Goal: Find specific page/section: Find specific page/section

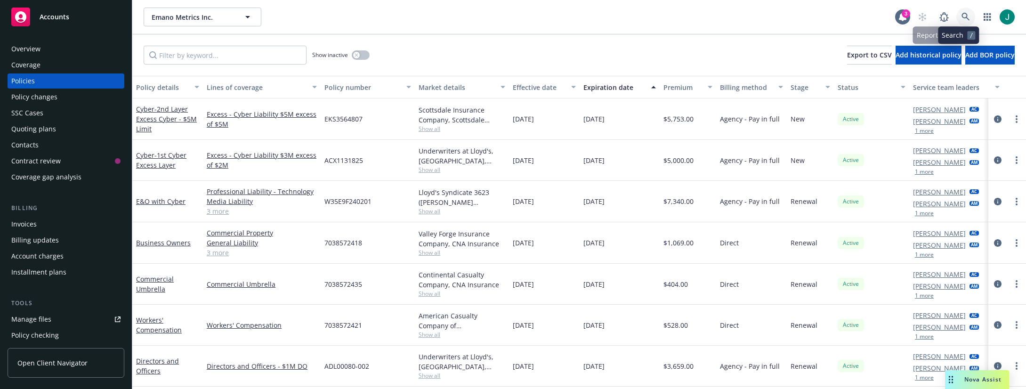
click at [961, 14] on icon at bounding box center [965, 17] width 8 height 8
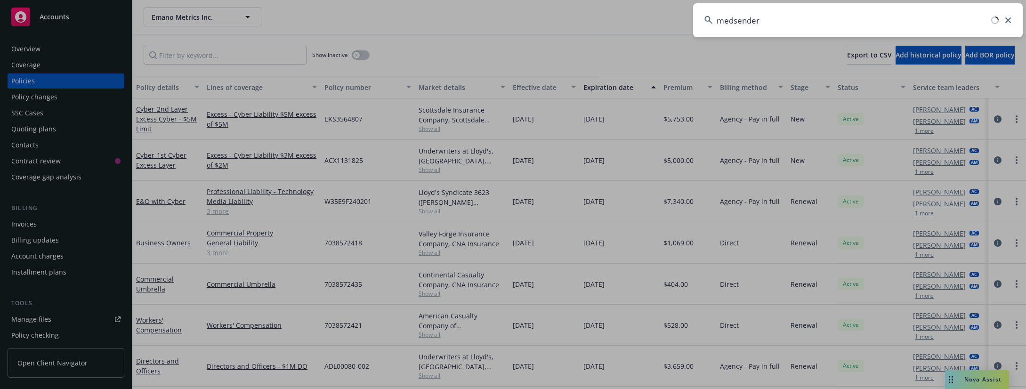
type input "medsender"
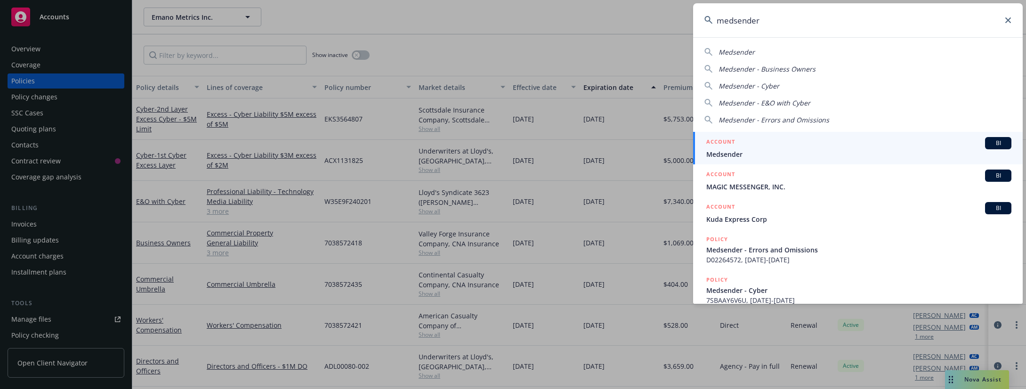
click at [804, 153] on span "Medsender" at bounding box center [858, 154] width 305 height 10
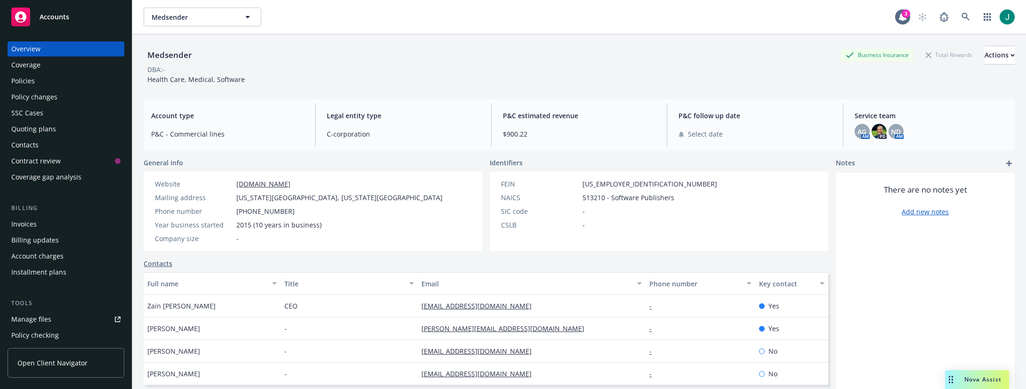
click at [25, 80] on div "Policies" at bounding box center [23, 80] width 24 height 15
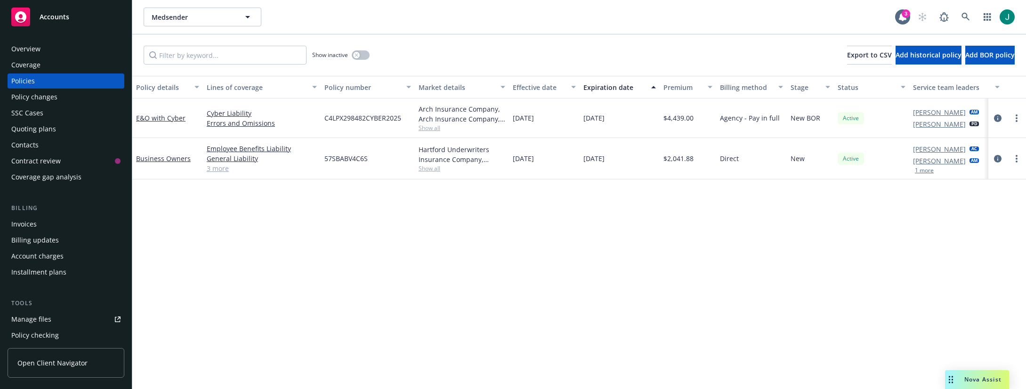
click at [172, 195] on div "Policy details Lines of coverage Policy number Market details Effective date Ex…" at bounding box center [578, 232] width 893 height 313
click at [194, 189] on div "Policy details Lines of coverage Policy number Market details Effective date Ex…" at bounding box center [578, 232] width 893 height 313
click at [188, 226] on div "Policy details Lines of coverage Policy number Market details Effective date Ex…" at bounding box center [578, 232] width 893 height 313
click at [928, 172] on button "1 more" at bounding box center [923, 171] width 19 height 6
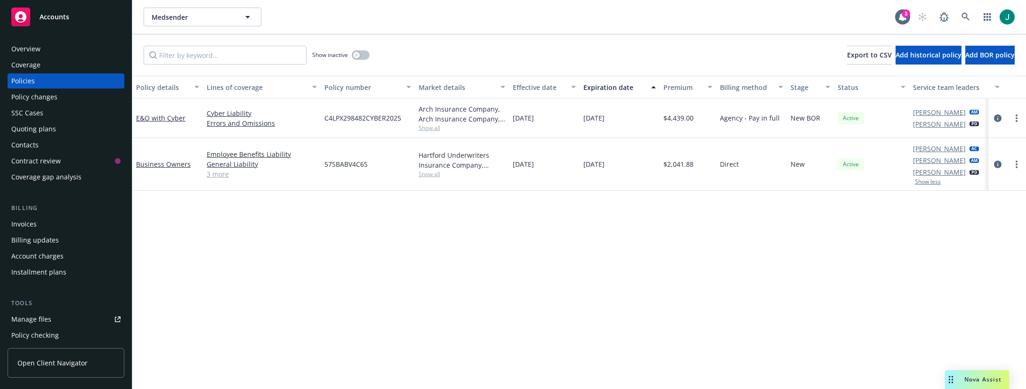
click at [956, 282] on div "Policy details Lines of coverage Policy number Market details Effective date Ex…" at bounding box center [578, 232] width 893 height 313
